Goal: Find specific page/section: Find specific page/section

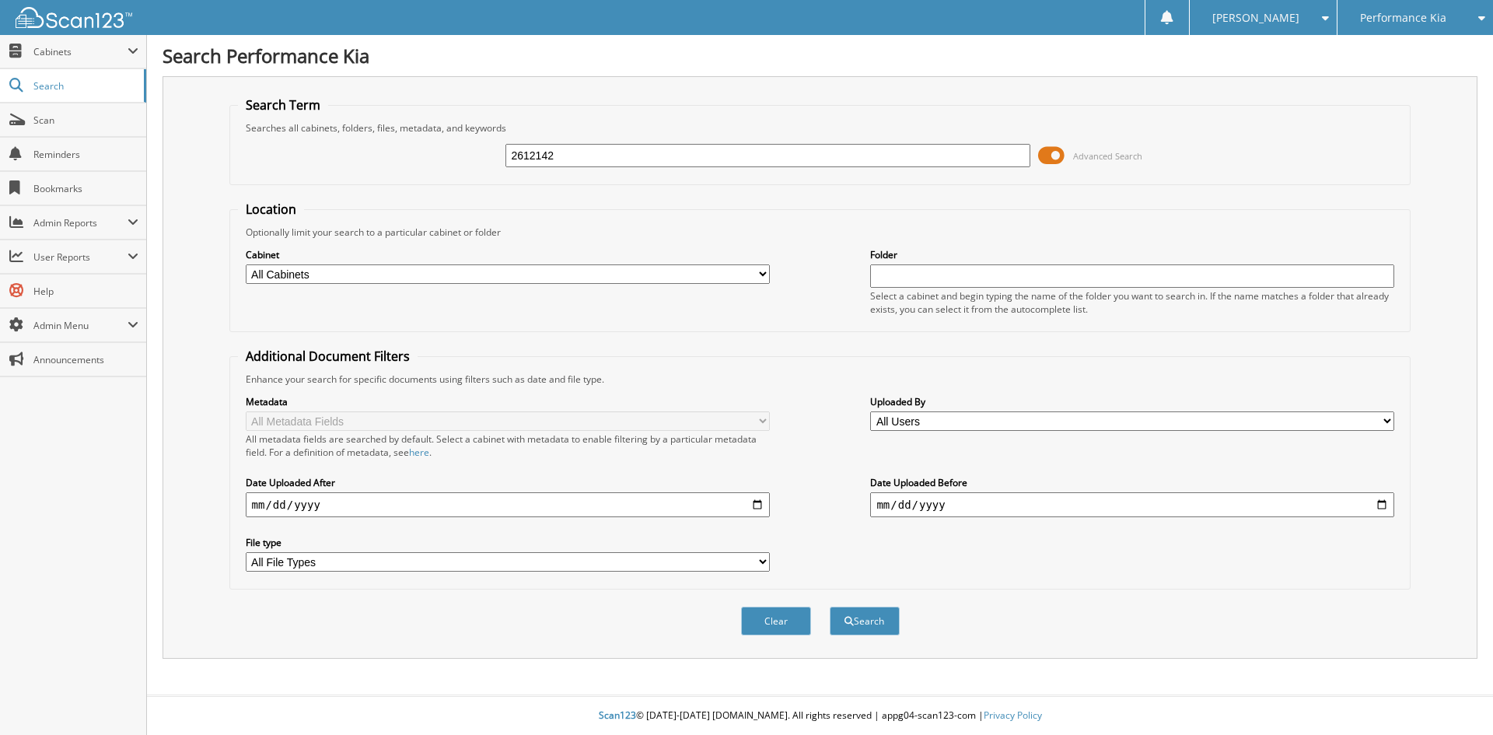
type input "2612142"
click at [830, 607] on button "Search" at bounding box center [865, 621] width 70 height 29
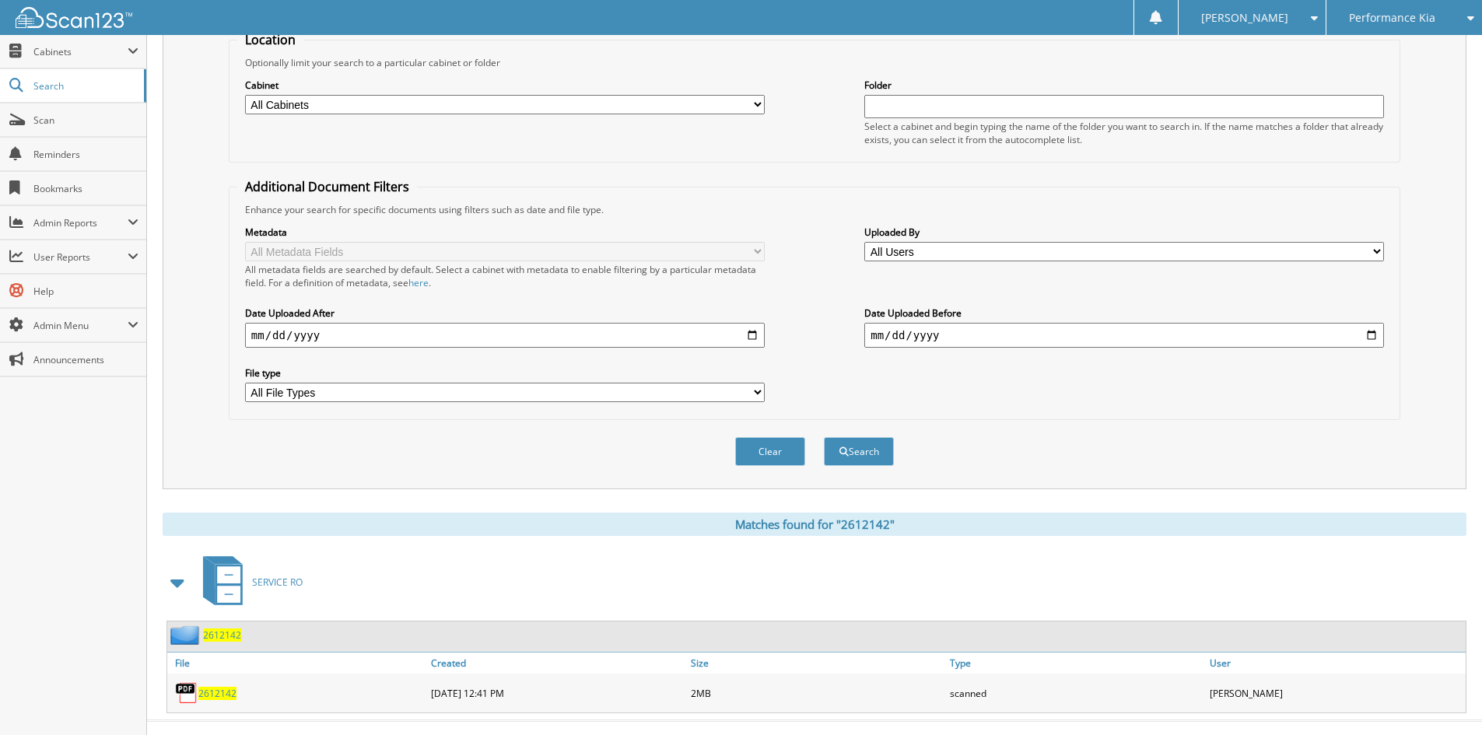
scroll to position [195, 0]
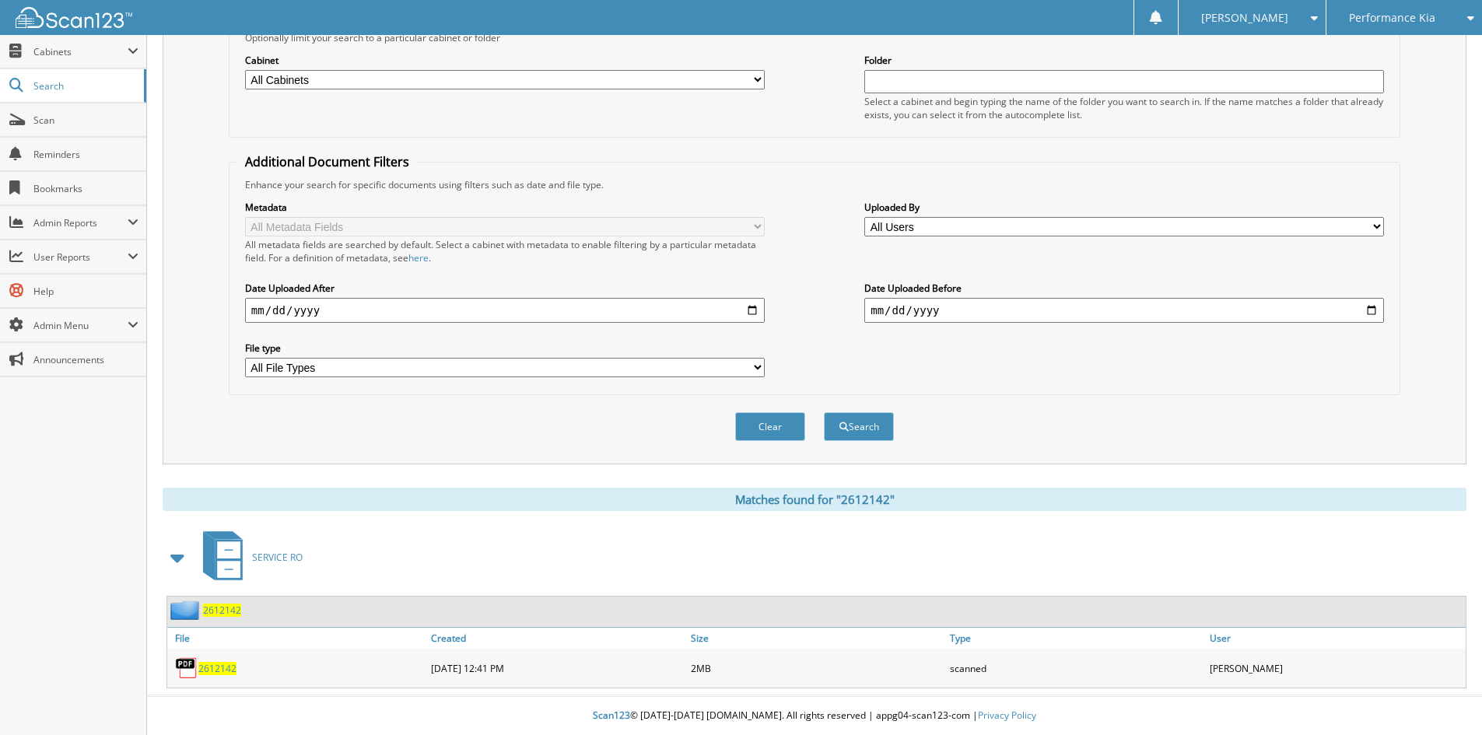
click at [210, 669] on span "2612142" at bounding box center [217, 668] width 38 height 13
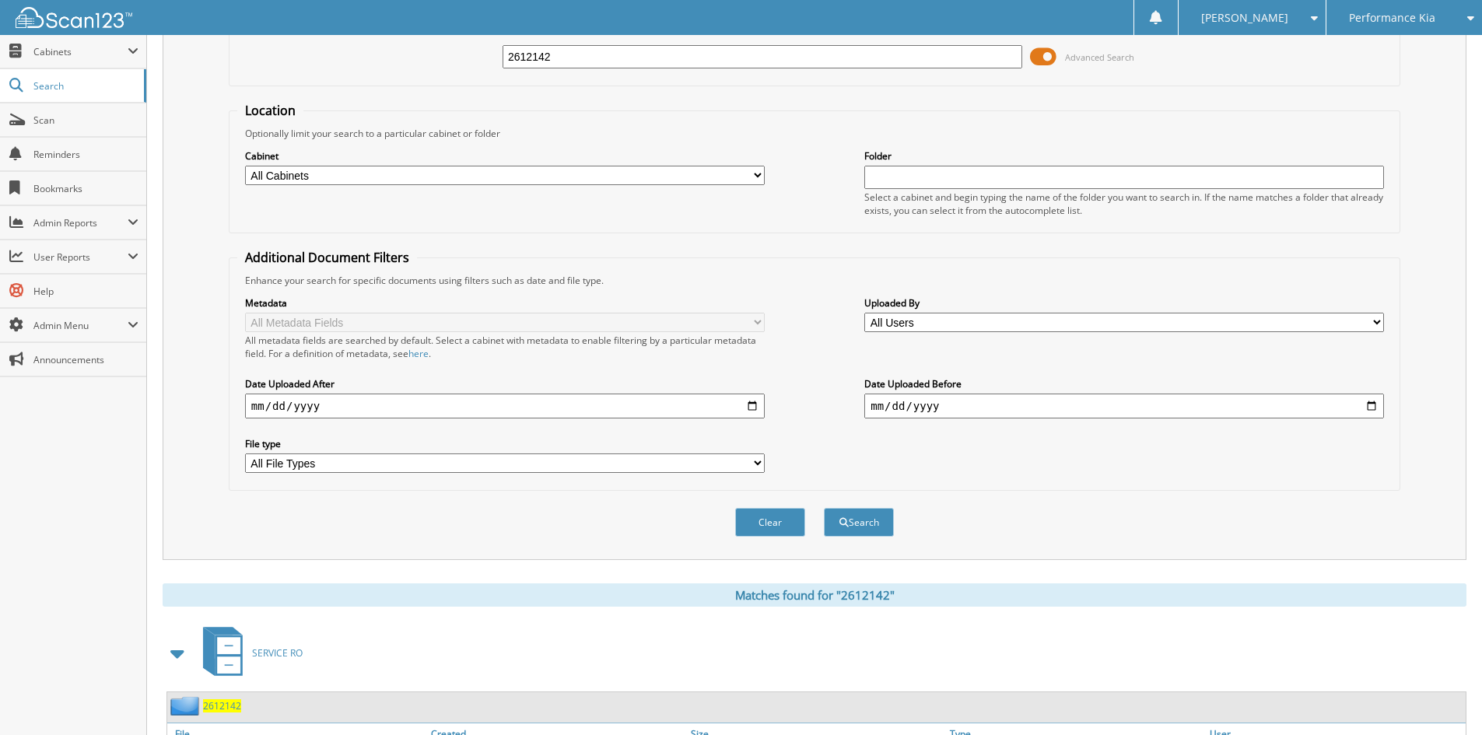
scroll to position [0, 0]
